Goal: Task Accomplishment & Management: Use online tool/utility

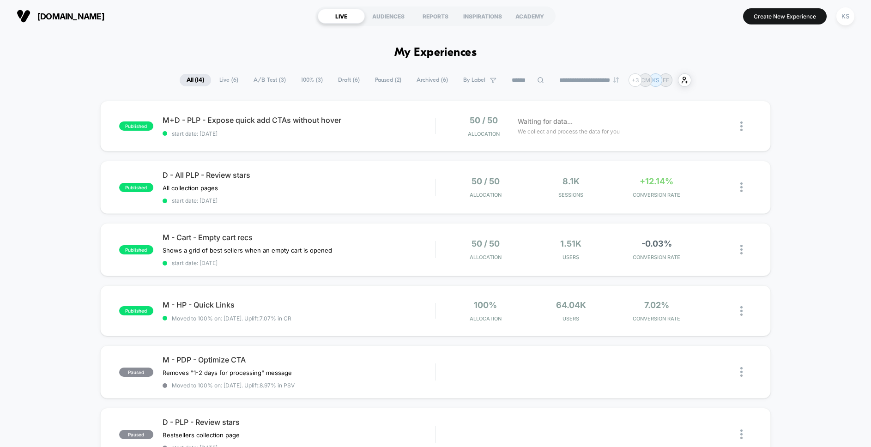
click at [380, 81] on span "Paused ( 2 )" at bounding box center [388, 80] width 40 height 12
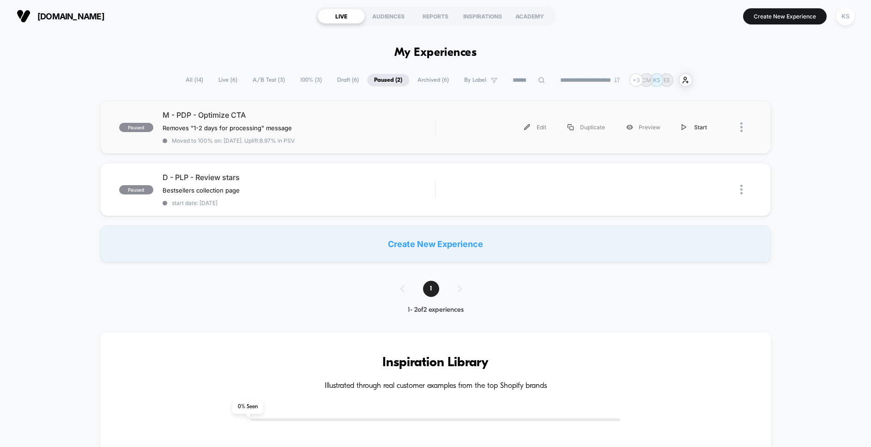
click at [692, 129] on div "Start" at bounding box center [694, 127] width 47 height 21
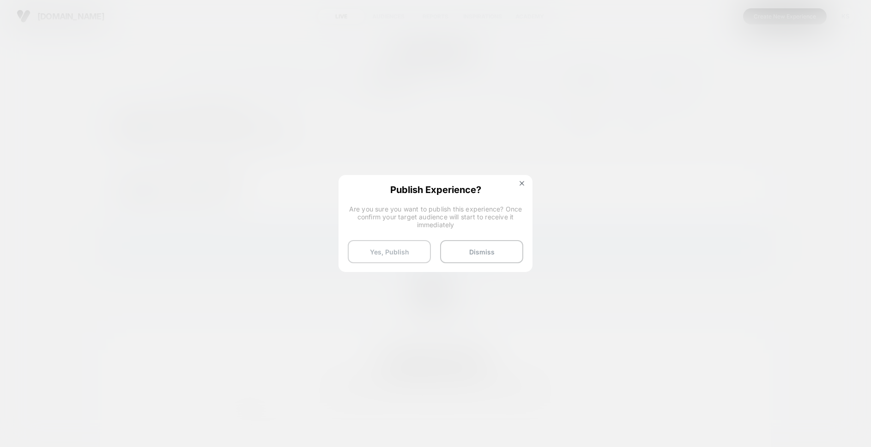
click at [398, 255] on button "Yes, Publish" at bounding box center [389, 251] width 83 height 23
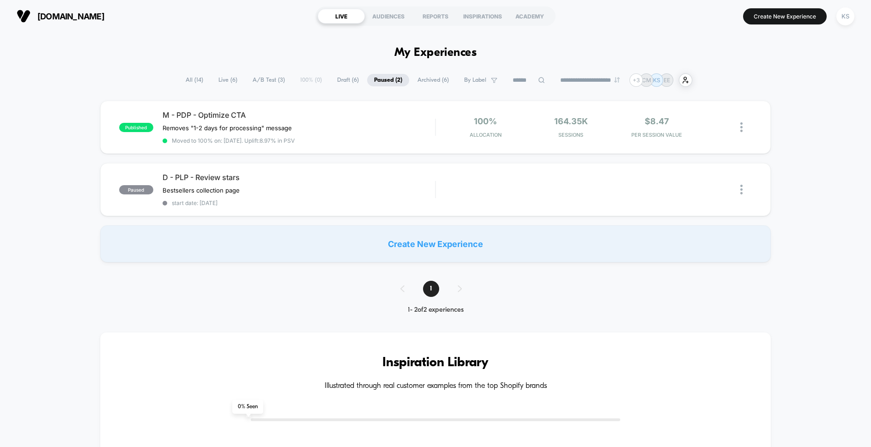
click at [215, 79] on span "Live ( 6 )" at bounding box center [228, 80] width 33 height 12
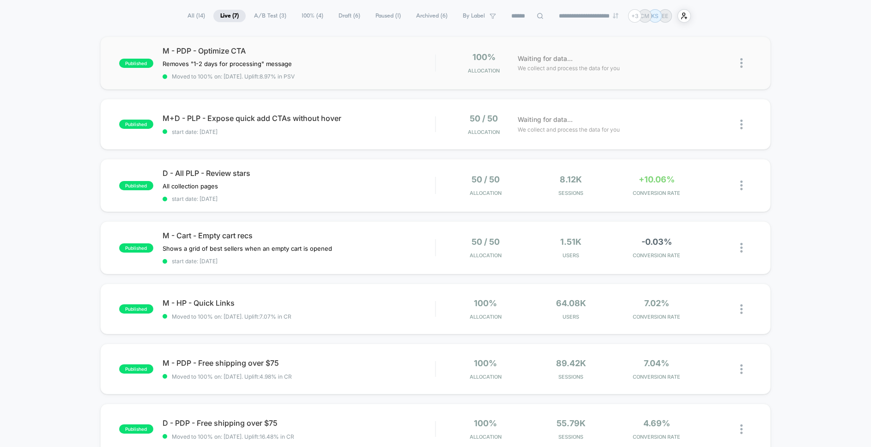
scroll to position [32, 0]
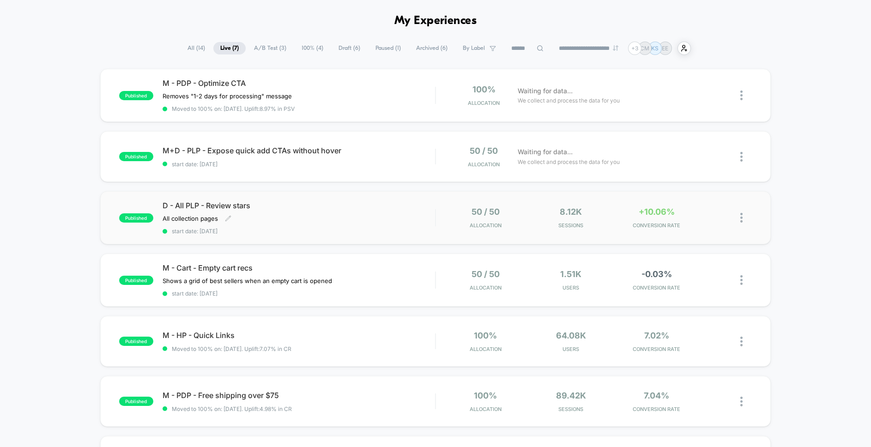
click at [347, 229] on span "start date: [DATE]" at bounding box center [299, 231] width 273 height 7
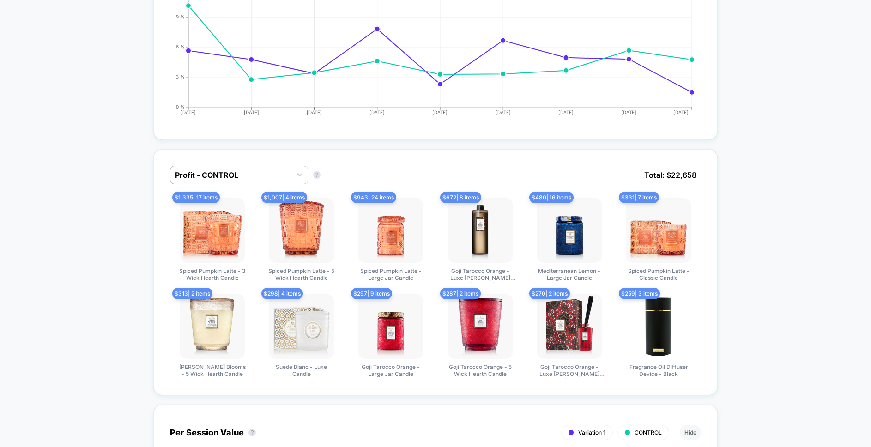
scroll to position [497, 0]
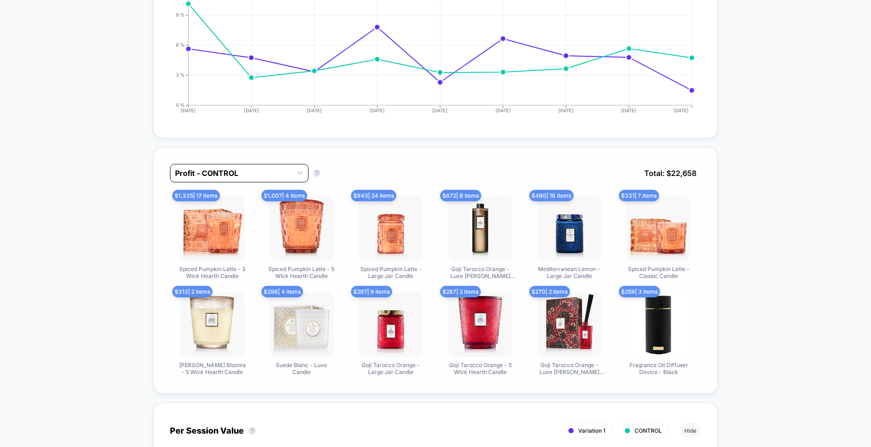
click at [267, 178] on div at bounding box center [231, 173] width 112 height 11
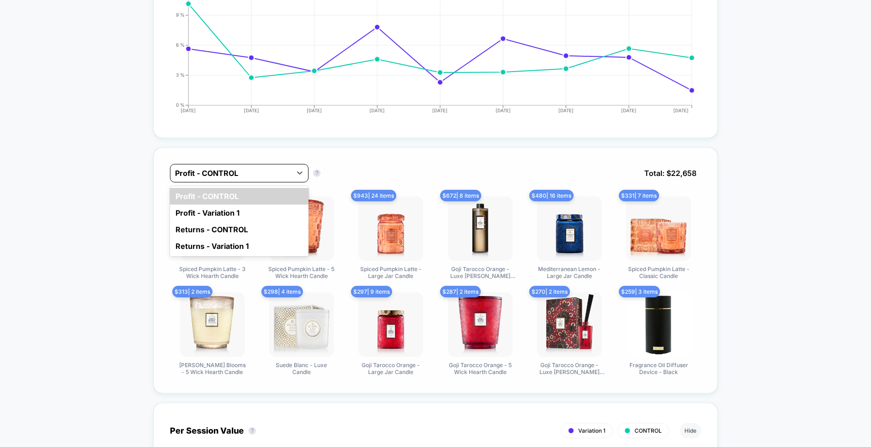
scroll to position [496, 0]
click at [272, 217] on div "Profit - Variation 1" at bounding box center [239, 213] width 139 height 17
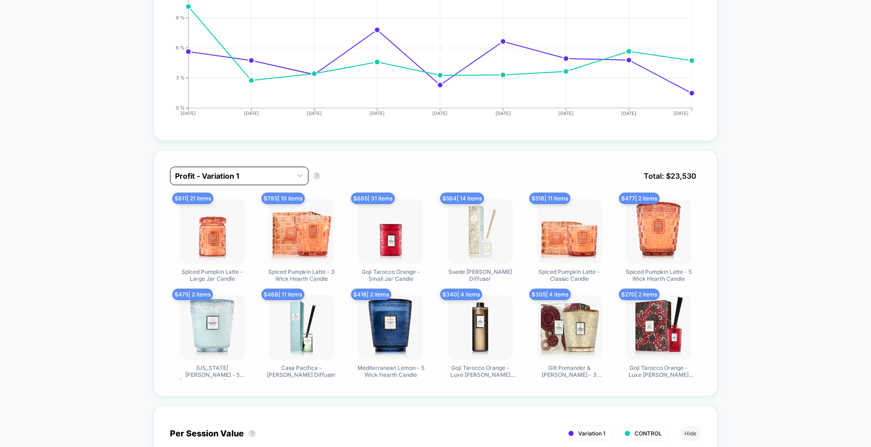
click at [248, 178] on div at bounding box center [231, 175] width 112 height 11
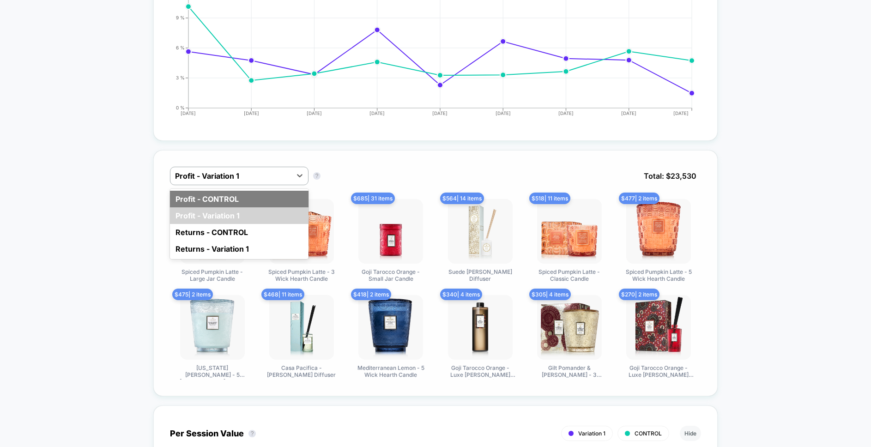
click at [255, 195] on div "Profit - CONTROL" at bounding box center [239, 199] width 139 height 17
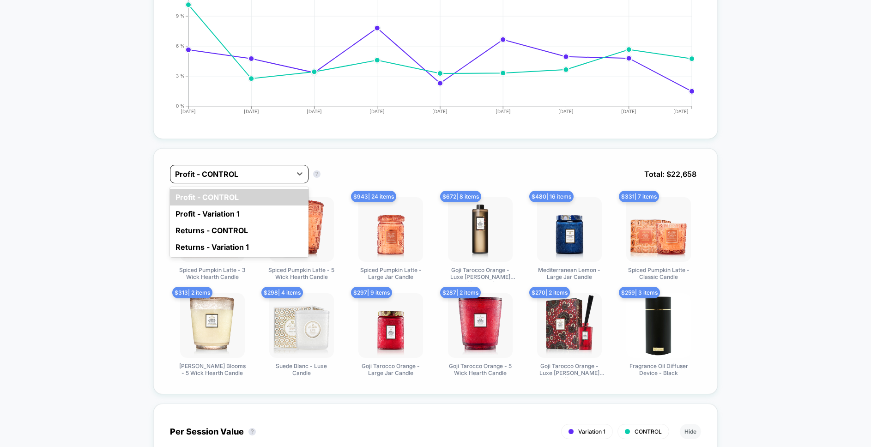
click at [259, 178] on div at bounding box center [231, 174] width 112 height 11
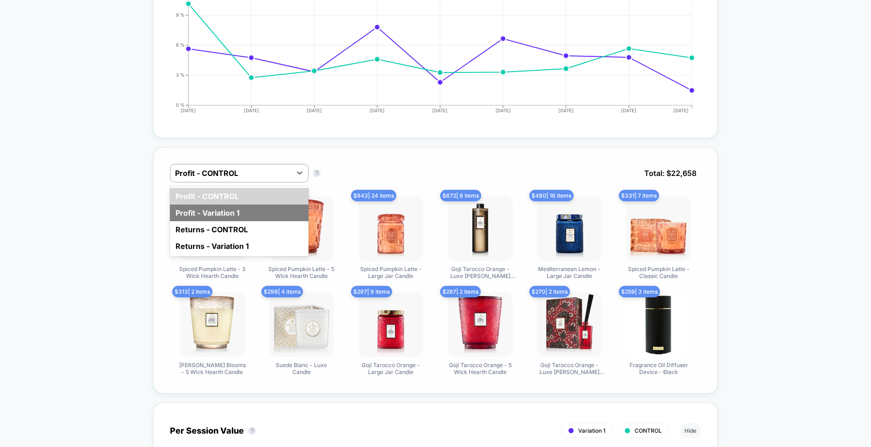
click at [265, 208] on div "Profit - Variation 1" at bounding box center [239, 213] width 139 height 17
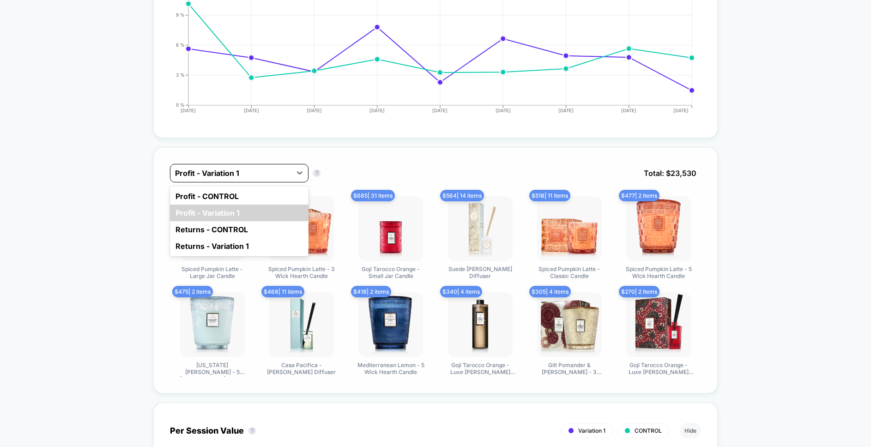
click at [271, 176] on div at bounding box center [231, 173] width 112 height 11
click at [274, 196] on div "Profit - CONTROL" at bounding box center [239, 196] width 139 height 17
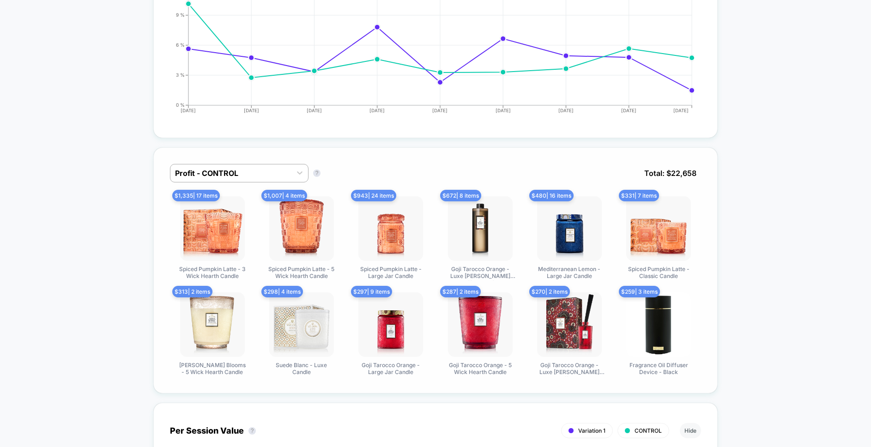
scroll to position [173, 0]
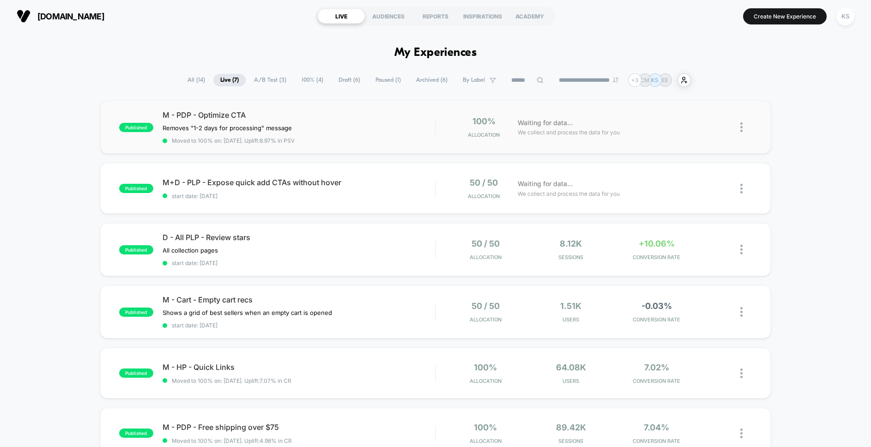
scroll to position [19, 0]
